Goal: Information Seeking & Learning: Learn about a topic

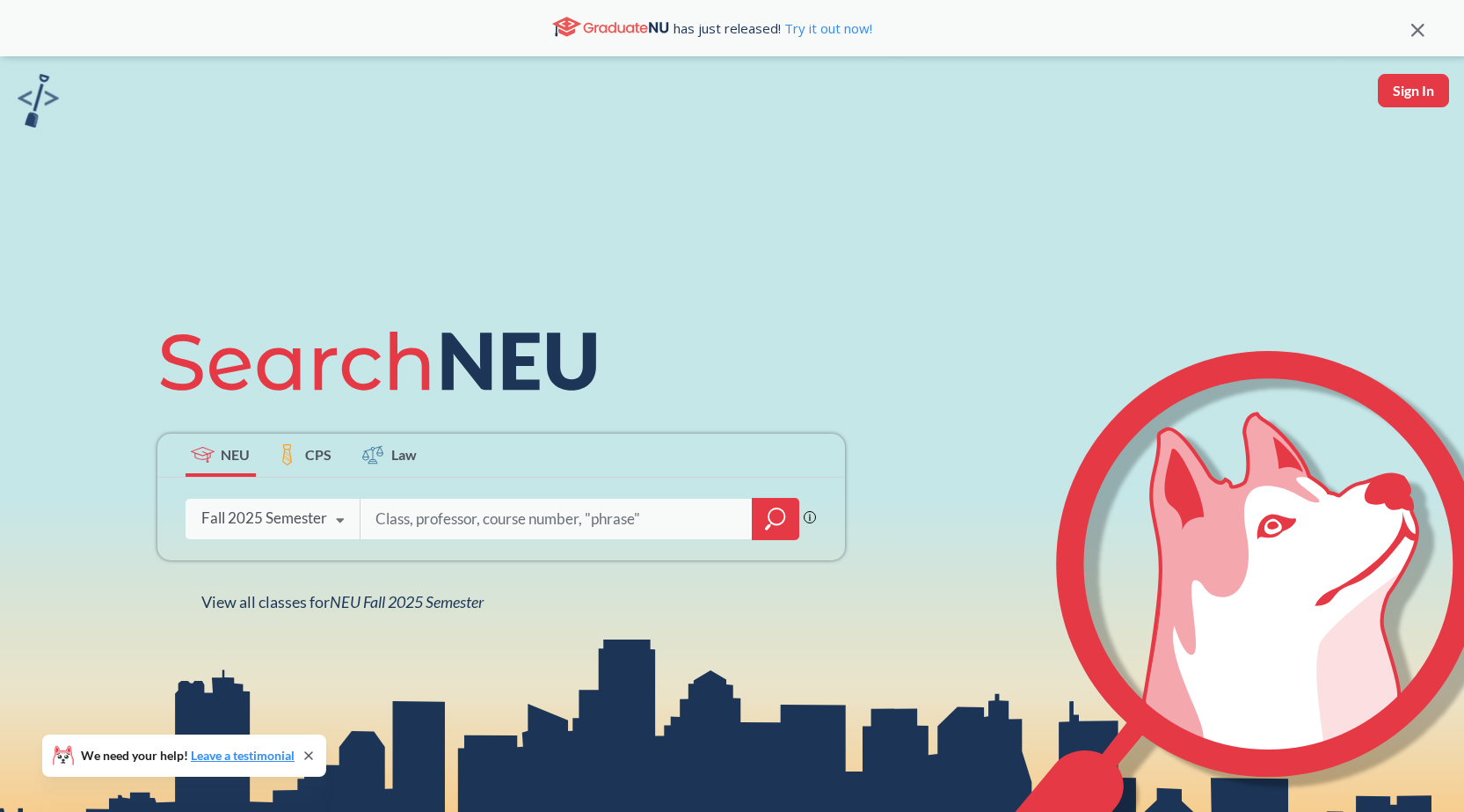
click at [598, 515] on input "search" at bounding box center [556, 519] width 366 height 37
type input "chem 2312"
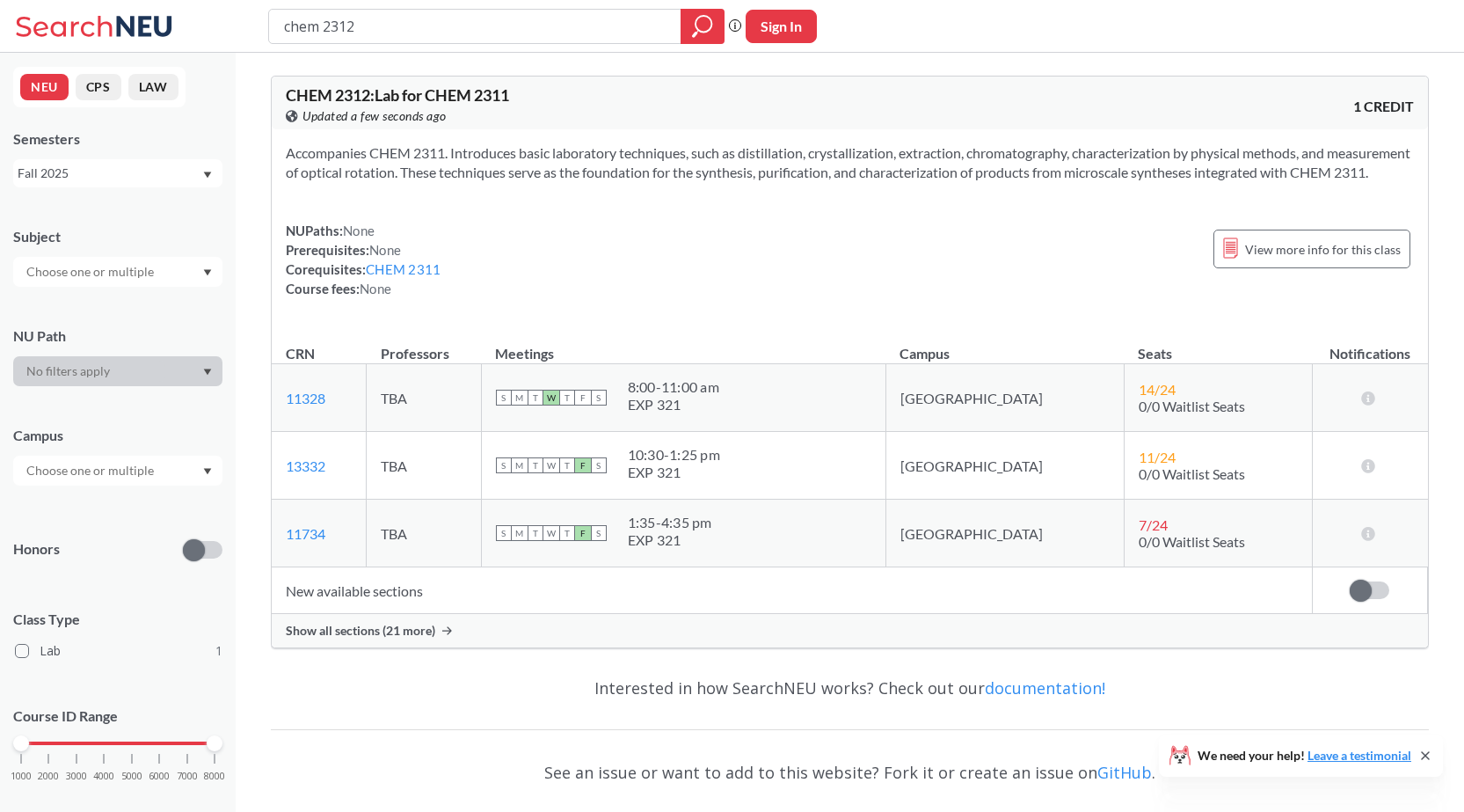
click at [366, 647] on div "Show all sections (21 more)" at bounding box center [849, 631] width 1156 height 33
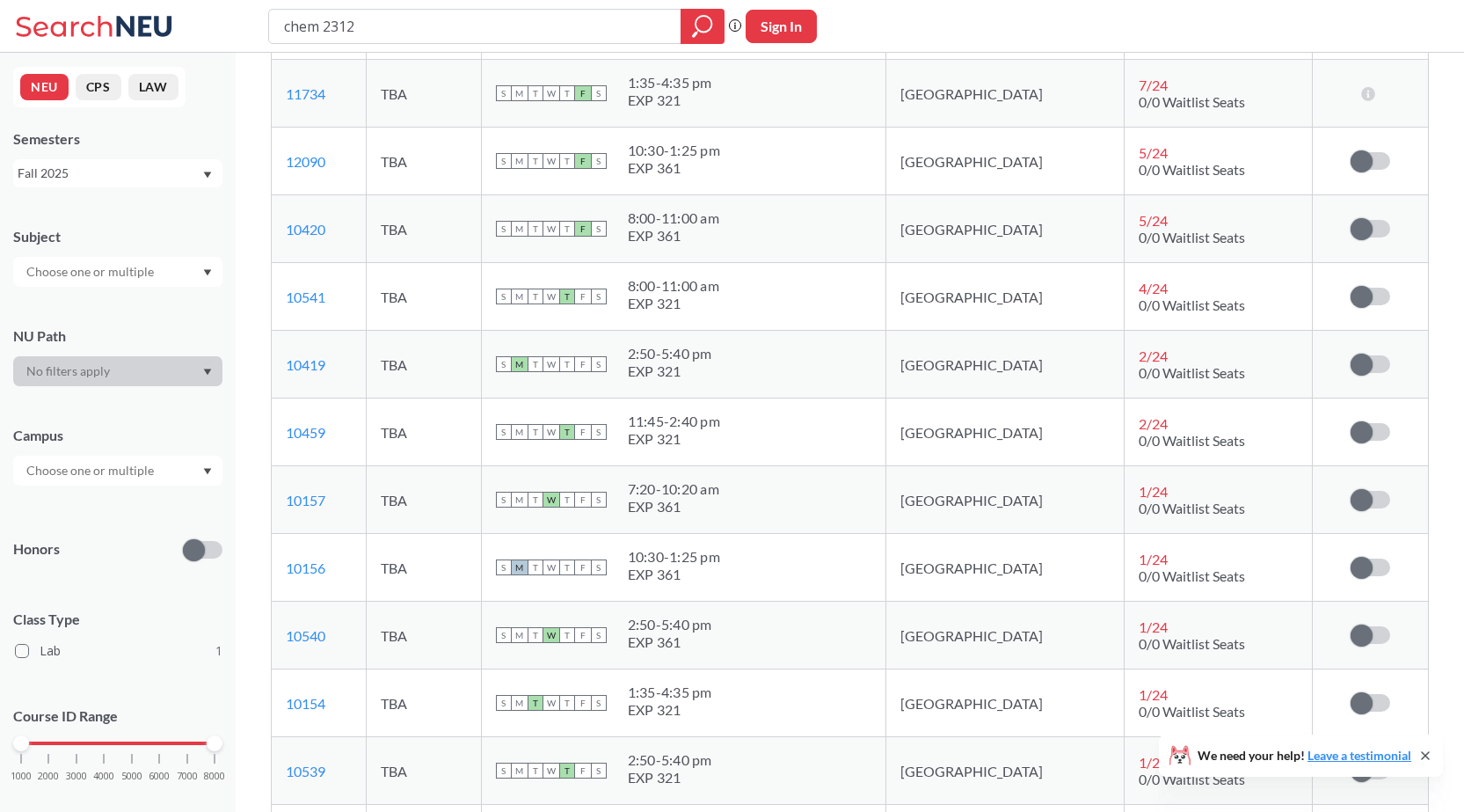
scroll to position [527, 0]
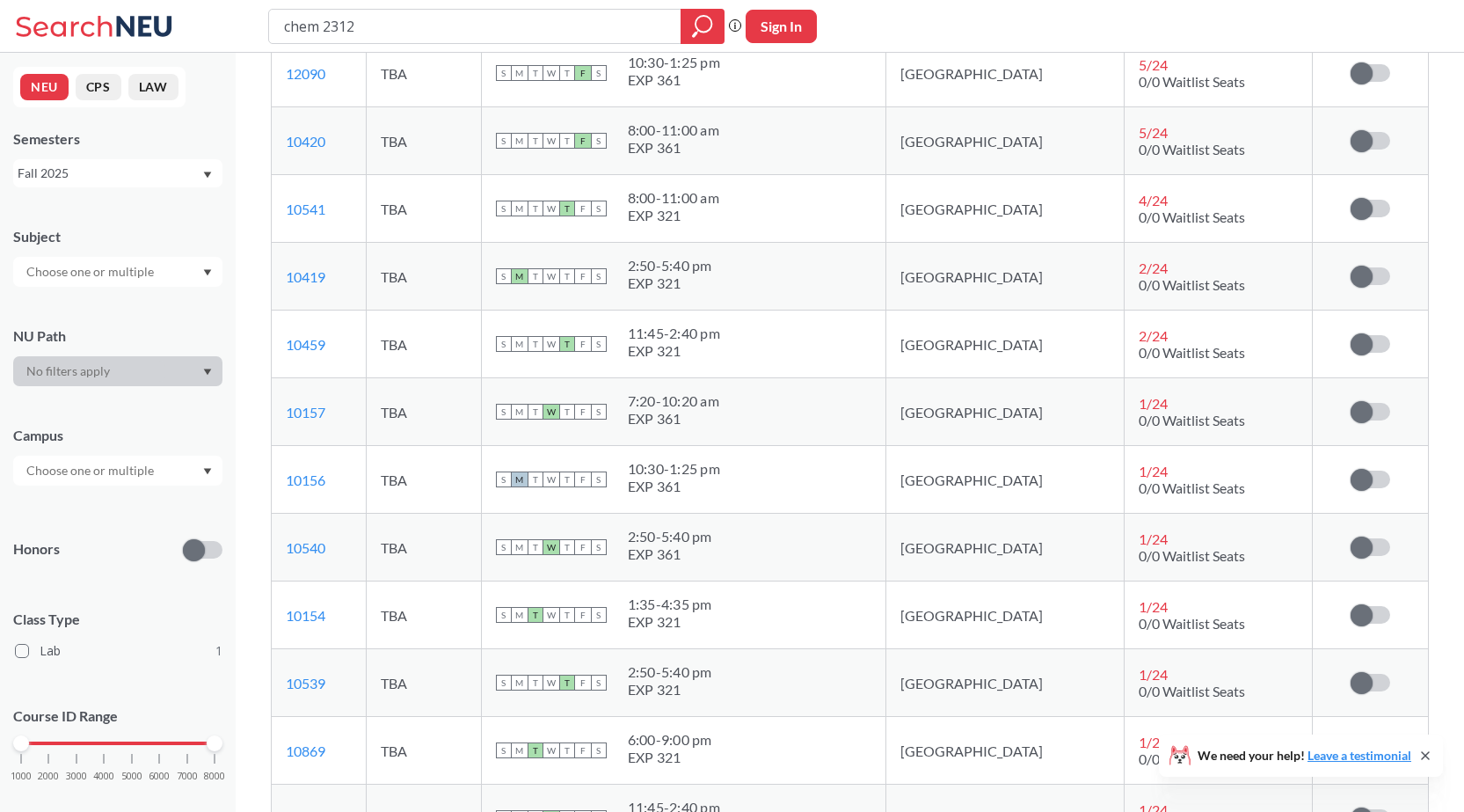
click at [829, 286] on div "S M T W T F S 2:50 - 5:40 pm EXP 321" at bounding box center [684, 276] width 376 height 39
click at [417, 22] on input "chem 2312" at bounding box center [475, 26] width 386 height 30
type input "chem 2314"
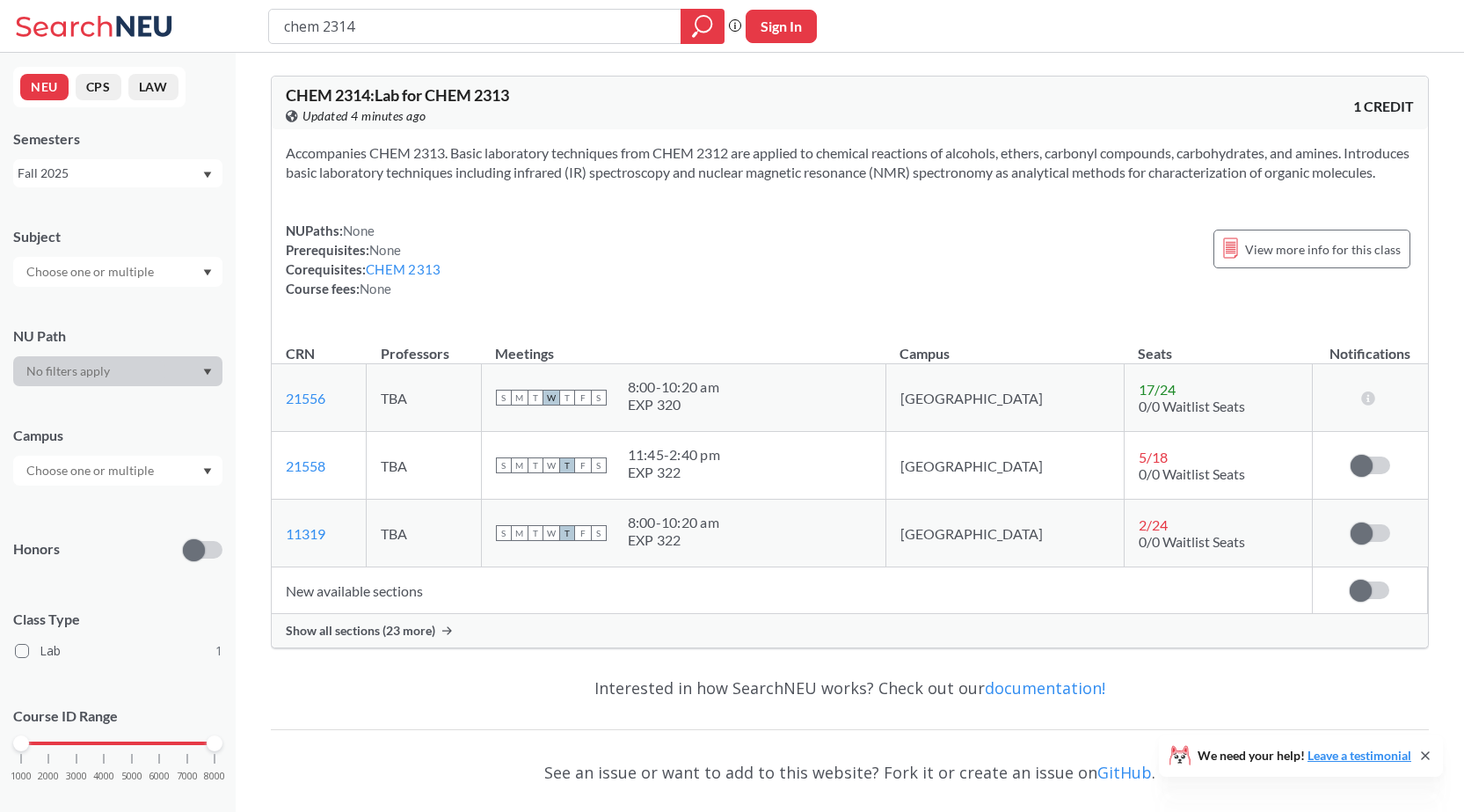
click at [401, 647] on div "Show all sections (23 more)" at bounding box center [849, 631] width 1156 height 33
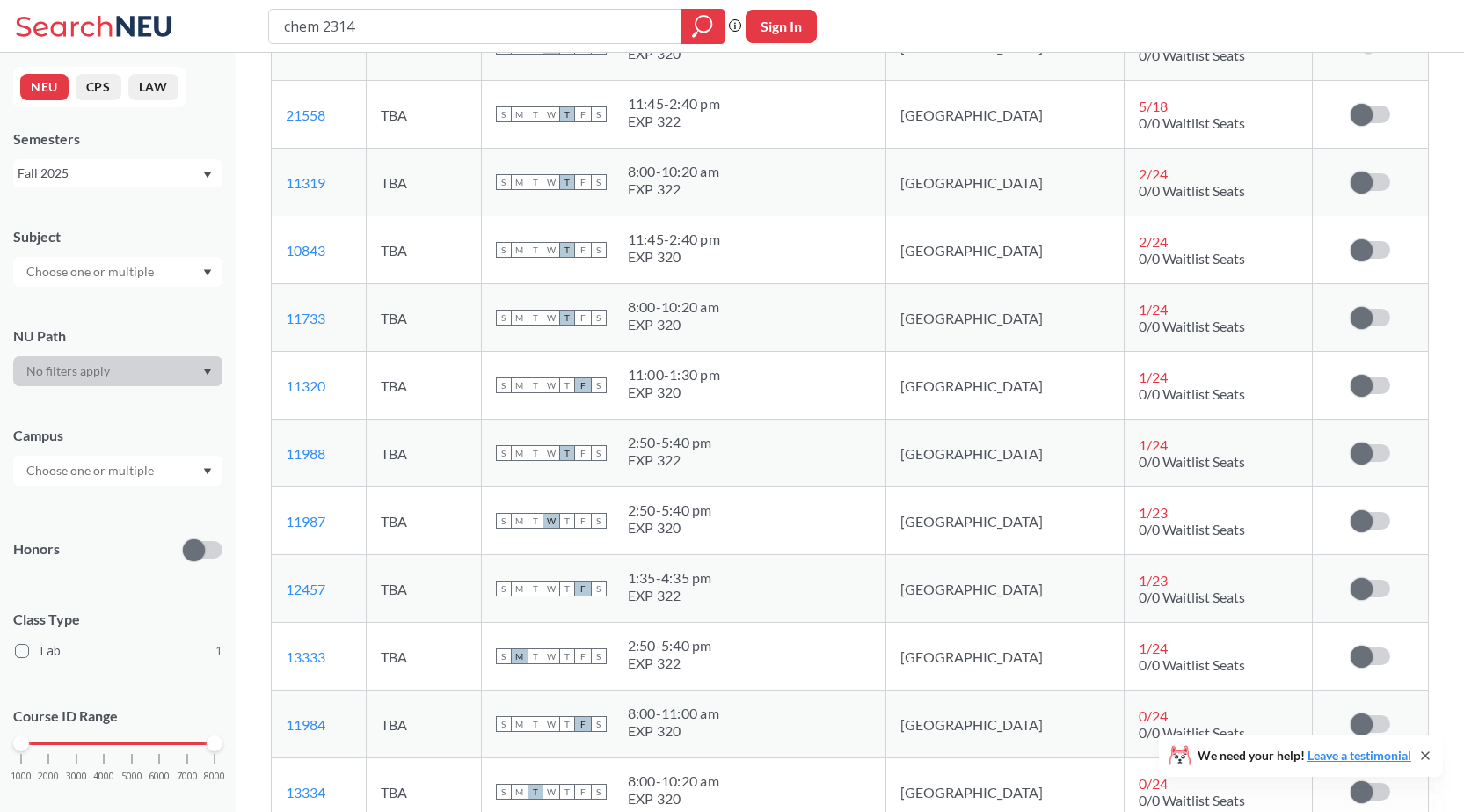
scroll to position [352, 0]
click at [370, 25] on input "chem 2314" at bounding box center [475, 26] width 386 height 30
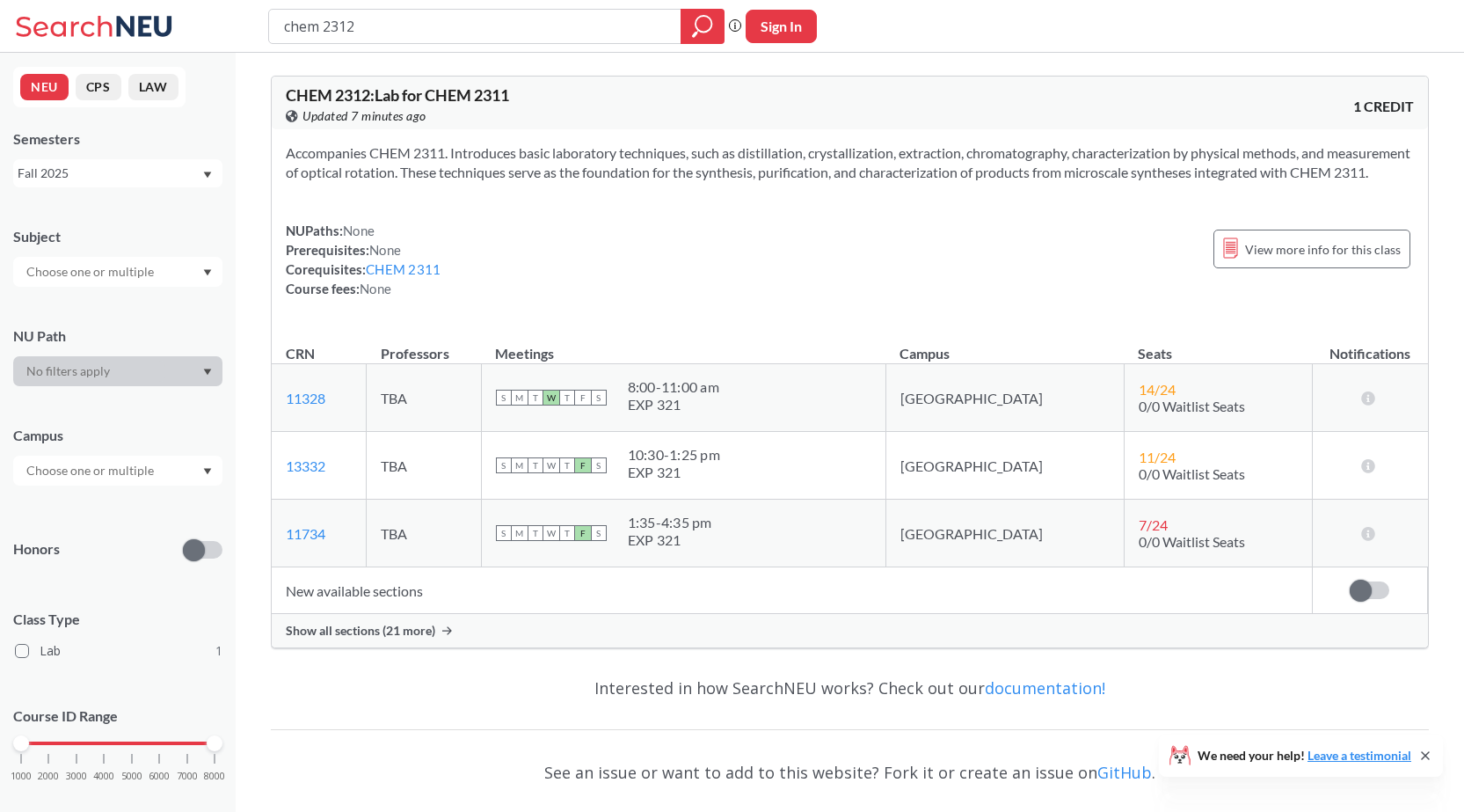
click at [383, 638] on span "Show all sections (21 more)" at bounding box center [360, 630] width 150 height 16
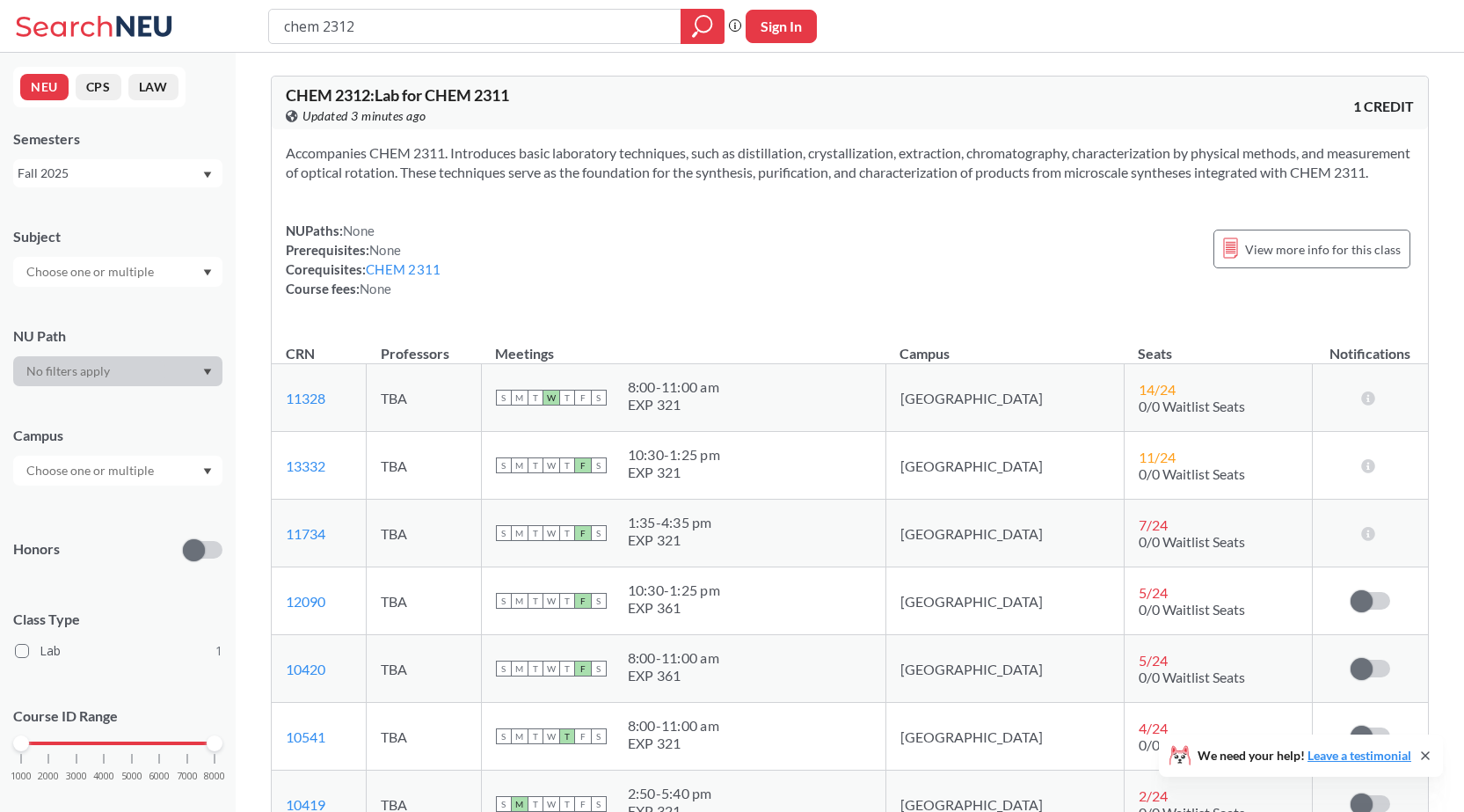
click at [563, 267] on div "NUPaths: None Prerequisites: None Corequisites: CHEM 2311 Course fees: None Vie…" at bounding box center [849, 259] width 1128 height 77
click at [792, 219] on div "Accompanies CHEM 2311. Introduces basic laboratory techniques, such as distilla…" at bounding box center [849, 228] width 1156 height 197
click at [810, 263] on div "NUPaths: None Prerequisites: None Corequisites: CHEM 2311 Course fees: None Vie…" at bounding box center [849, 259] width 1128 height 77
drag, startPoint x: 827, startPoint y: 268, endPoint x: 827, endPoint y: 291, distance: 23.0
click at [827, 270] on div "NUPaths: None Prerequisites: None Corequisites: CHEM 2311 Course fees: None Vie…" at bounding box center [849, 259] width 1128 height 77
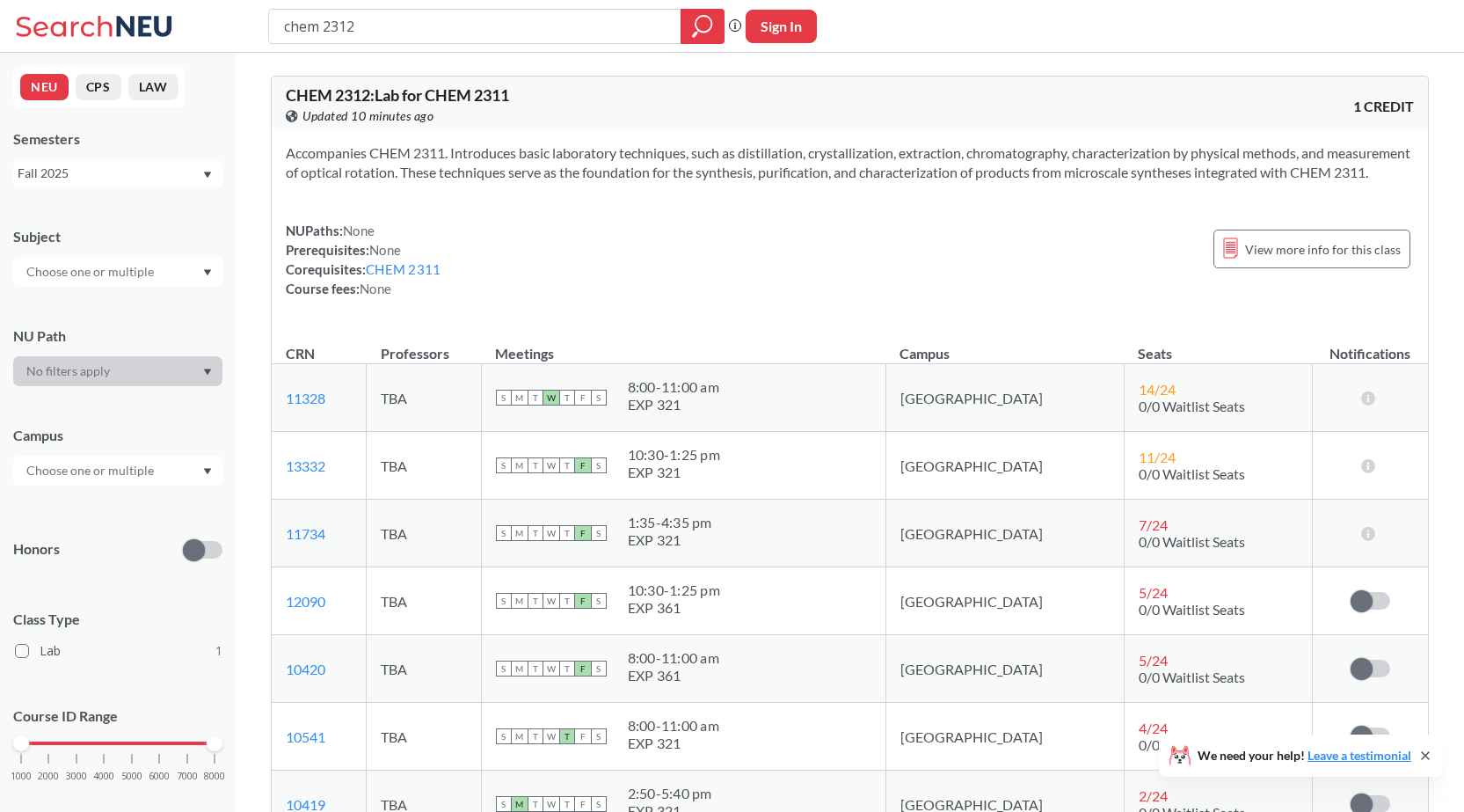
click at [762, 259] on div "NUPaths: None Prerequisites: None Corequisites: CHEM 2311 Course fees: None Vie…" at bounding box center [849, 259] width 1128 height 77
click at [712, 239] on div "Accompanies CHEM 2311. Introduces basic laboratory techniques, such as distilla…" at bounding box center [849, 228] width 1156 height 197
click at [813, 229] on div "Accompanies CHEM 2311. Introduces basic laboratory techniques, such as distilla…" at bounding box center [849, 228] width 1156 height 197
click at [445, 24] on input "chem 2312" at bounding box center [475, 26] width 386 height 30
type input "chem 2314"
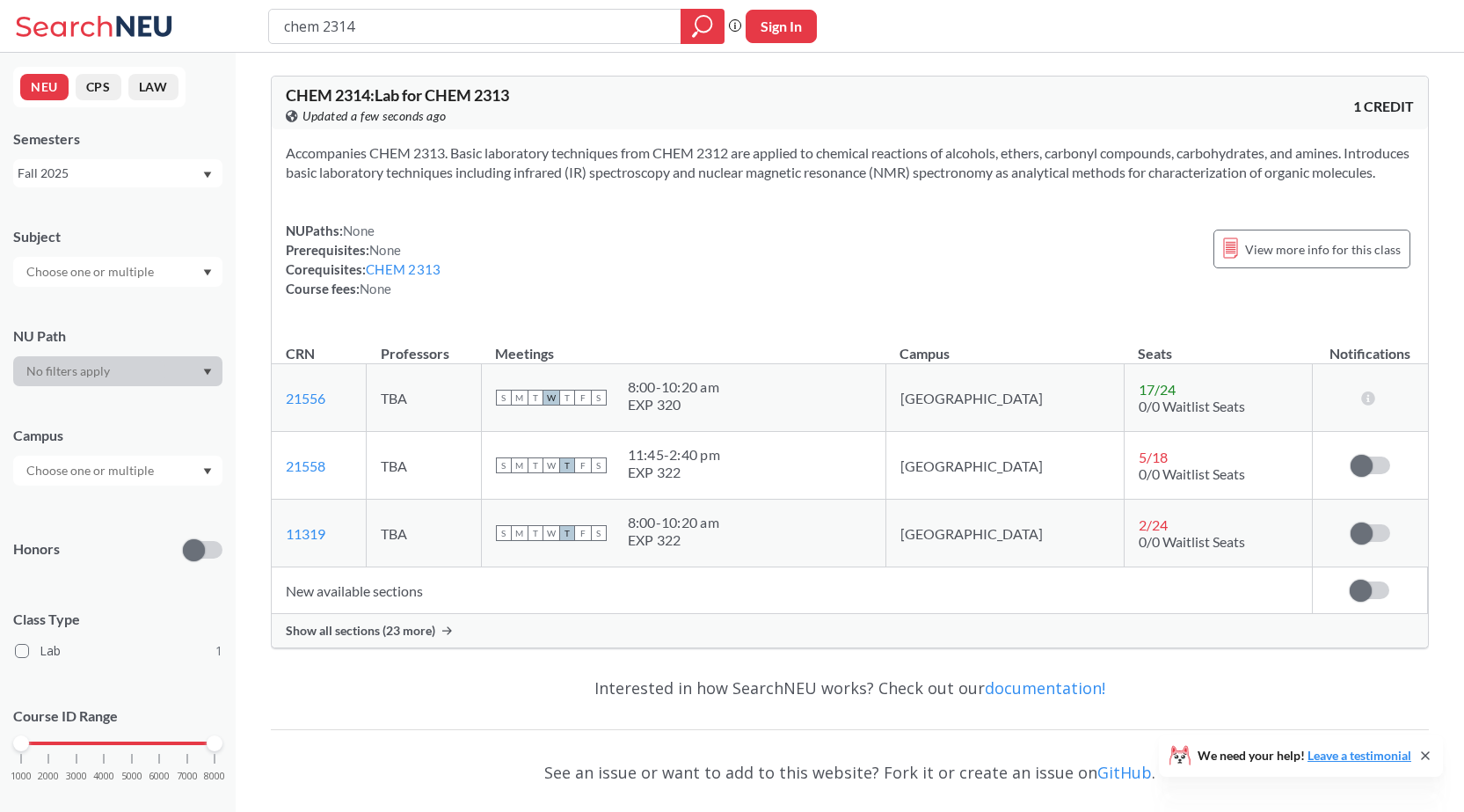
click at [401, 638] on span "Show all sections (23 more)" at bounding box center [360, 630] width 150 height 16
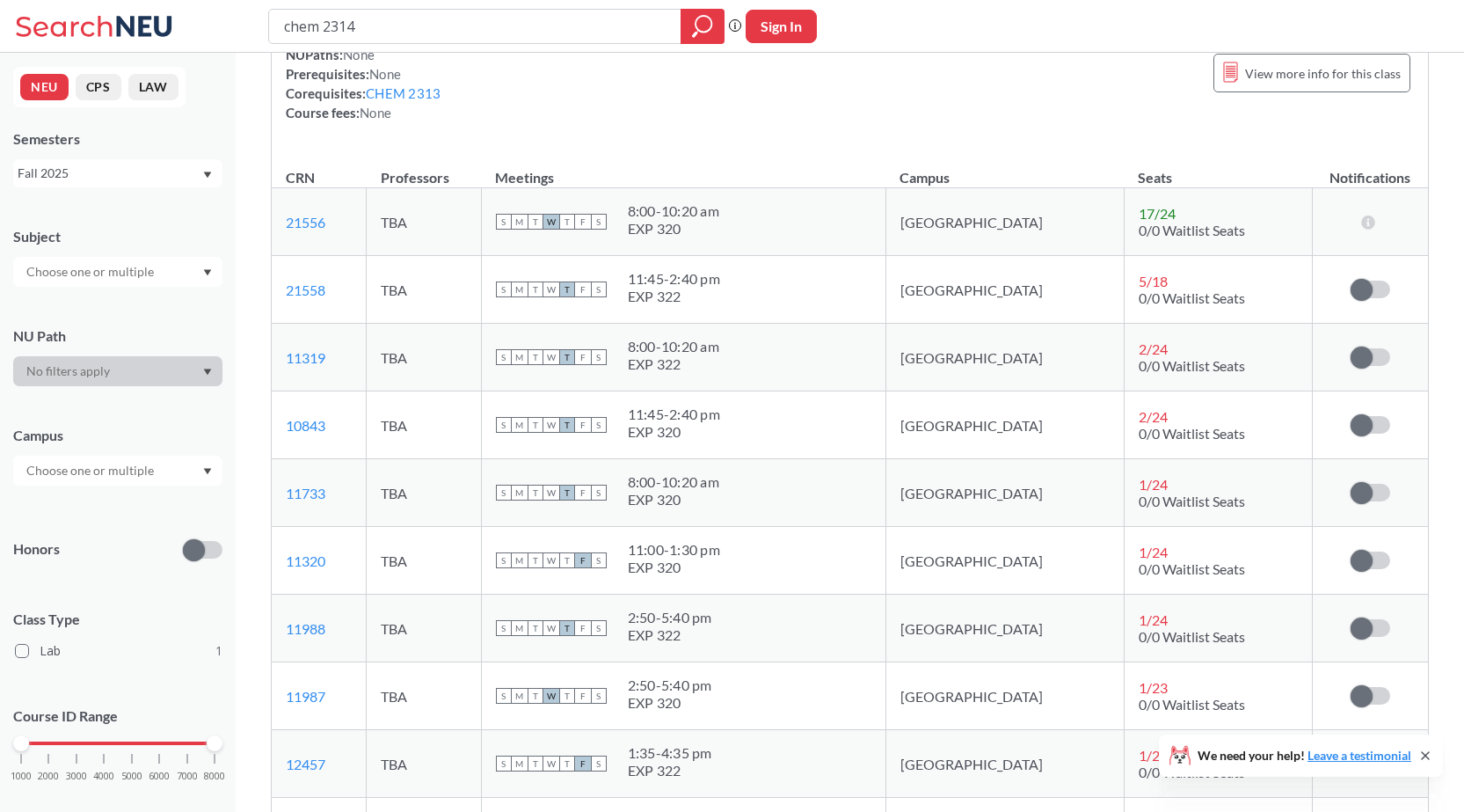
scroll to position [264, 0]
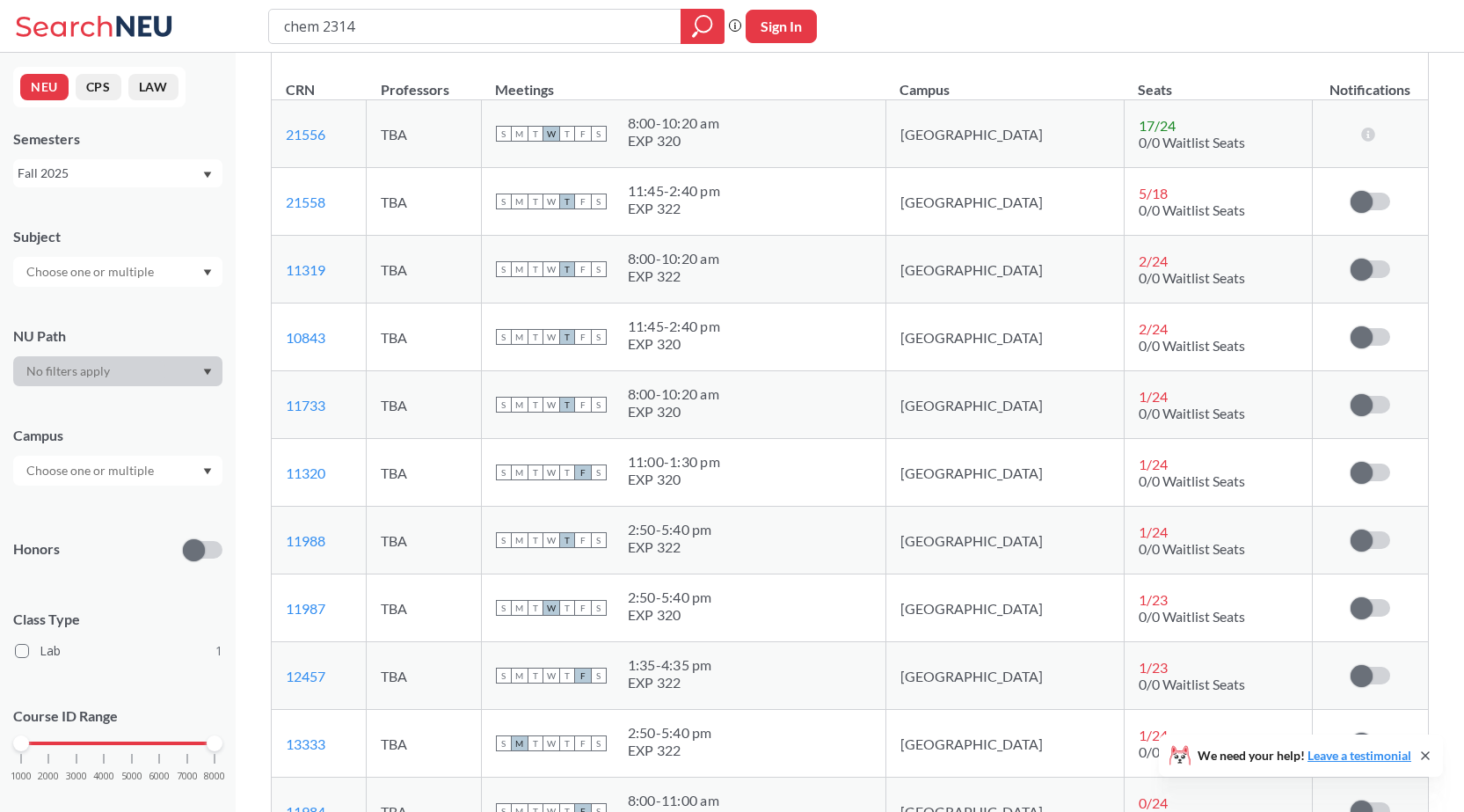
click at [845, 265] on td "S M T W T F S 8:00 - 10:20 am EXP 322" at bounding box center [683, 269] width 405 height 68
click at [845, 288] on div "S M T W T F S 8:00 - 10:20 am EXP 322" at bounding box center [684, 270] width 376 height 39
